Goal: Transaction & Acquisition: Purchase product/service

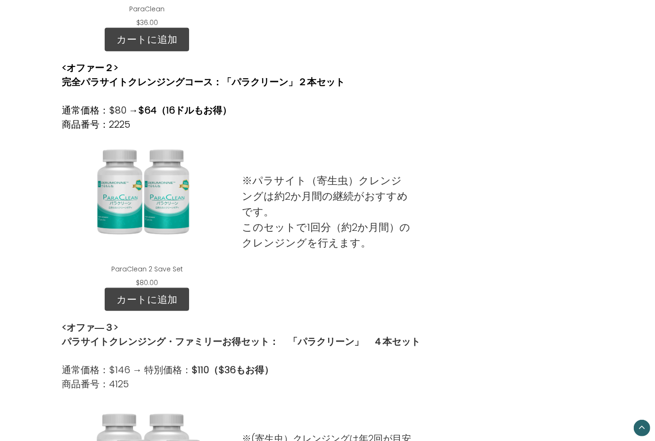
scroll to position [479, 0]
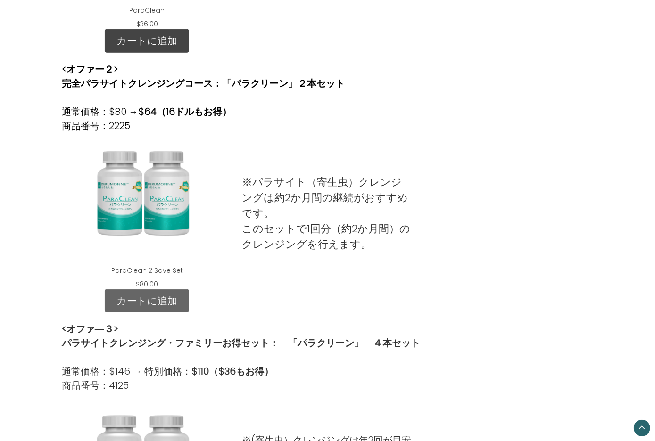
click at [141, 297] on link "カートに追加" at bounding box center [147, 302] width 84 height 24
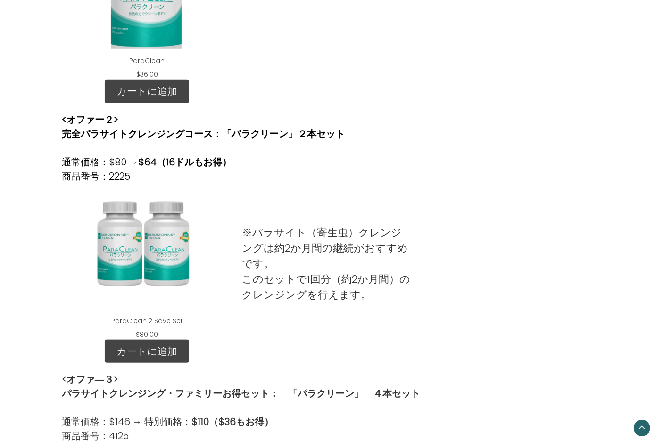
scroll to position [465, 0]
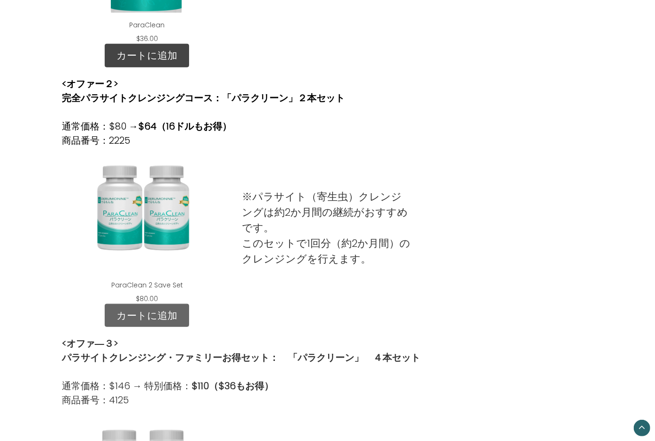
click at [147, 316] on link "カートに追加" at bounding box center [147, 316] width 84 height 24
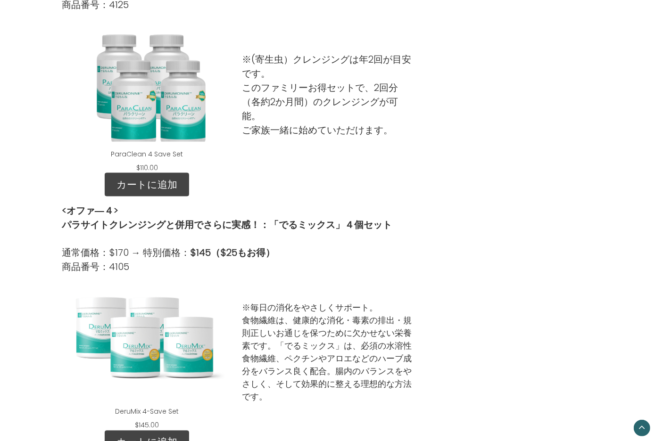
scroll to position [859, 0]
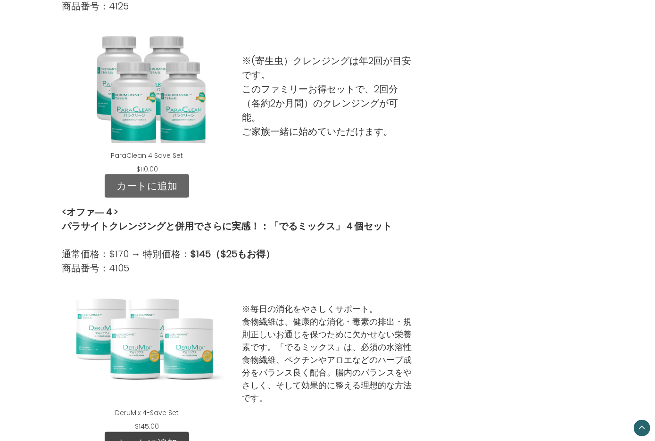
click at [162, 191] on link "カートに追加" at bounding box center [147, 187] width 84 height 24
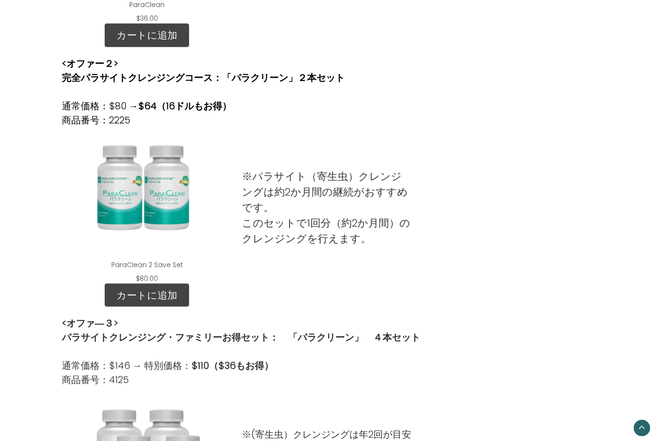
scroll to position [479, 0]
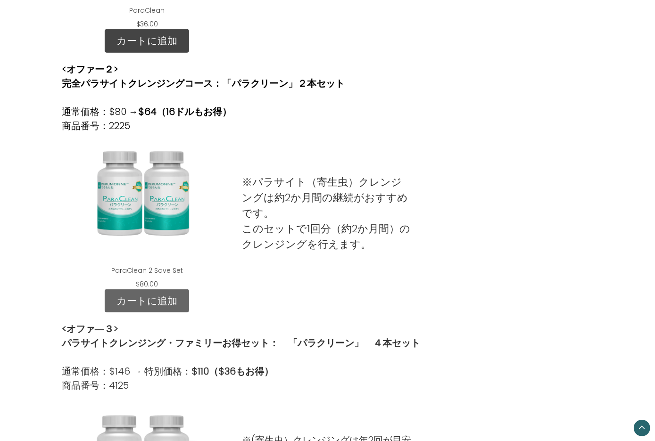
click at [172, 293] on link "カートに追加" at bounding box center [147, 302] width 84 height 24
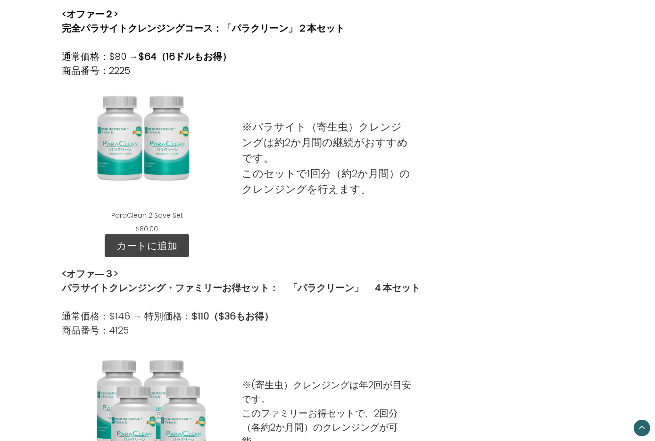
scroll to position [543, 0]
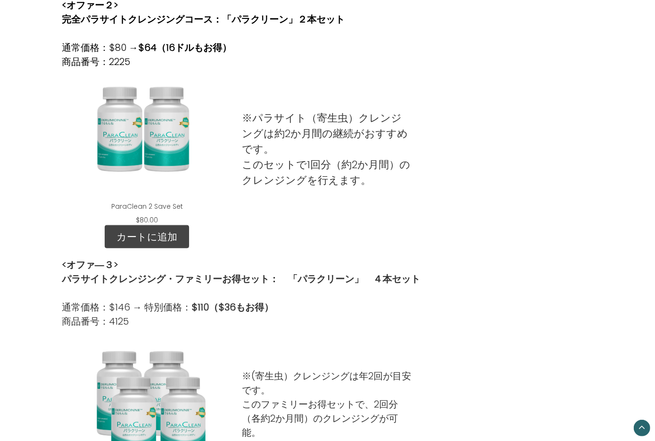
scroll to position [544, 0]
click at [174, 233] on link "カートに追加" at bounding box center [147, 237] width 84 height 24
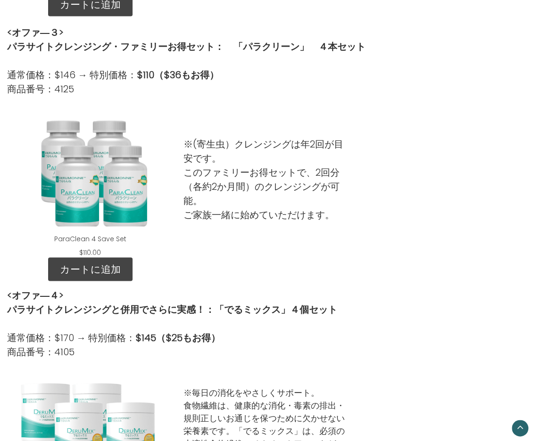
scroll to position [782, 0]
